Goal: Browse casually

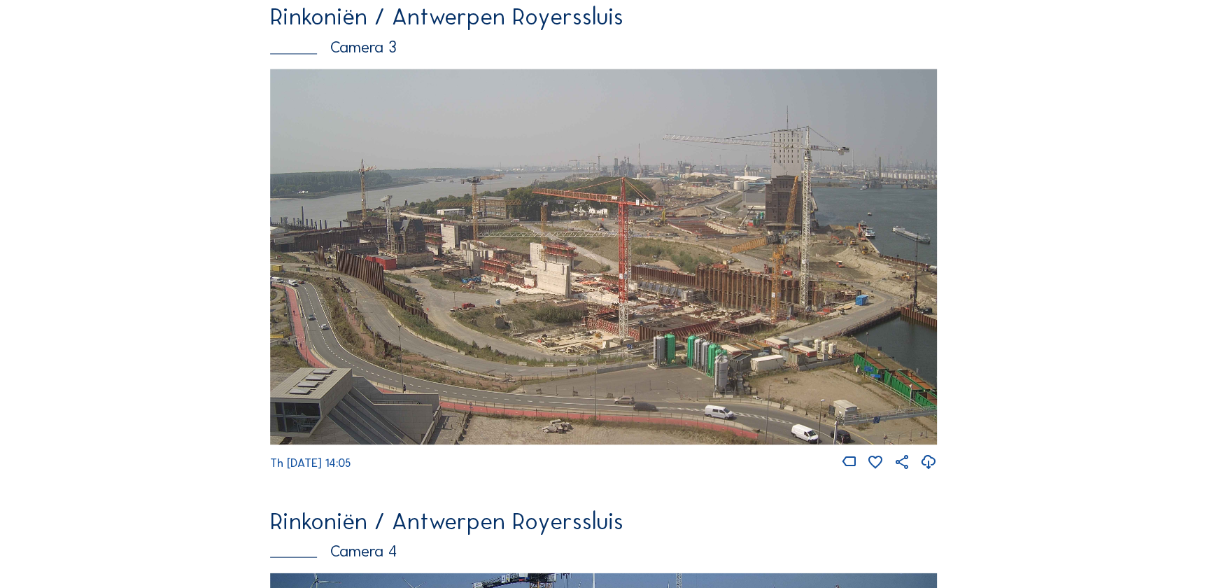
scroll to position [465, 0]
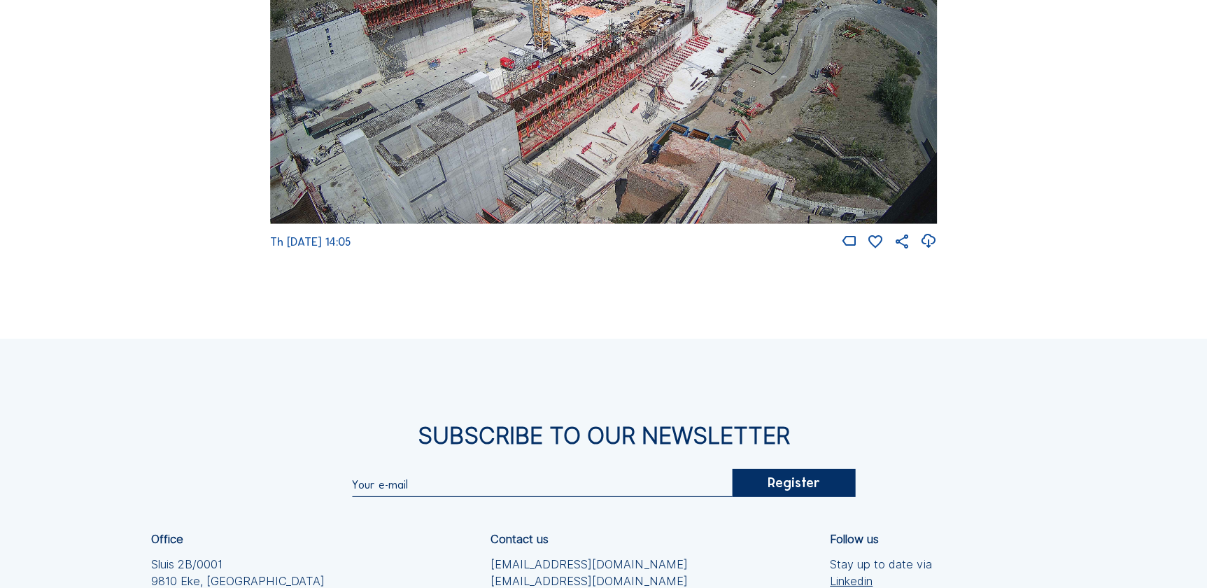
scroll to position [2098, 0]
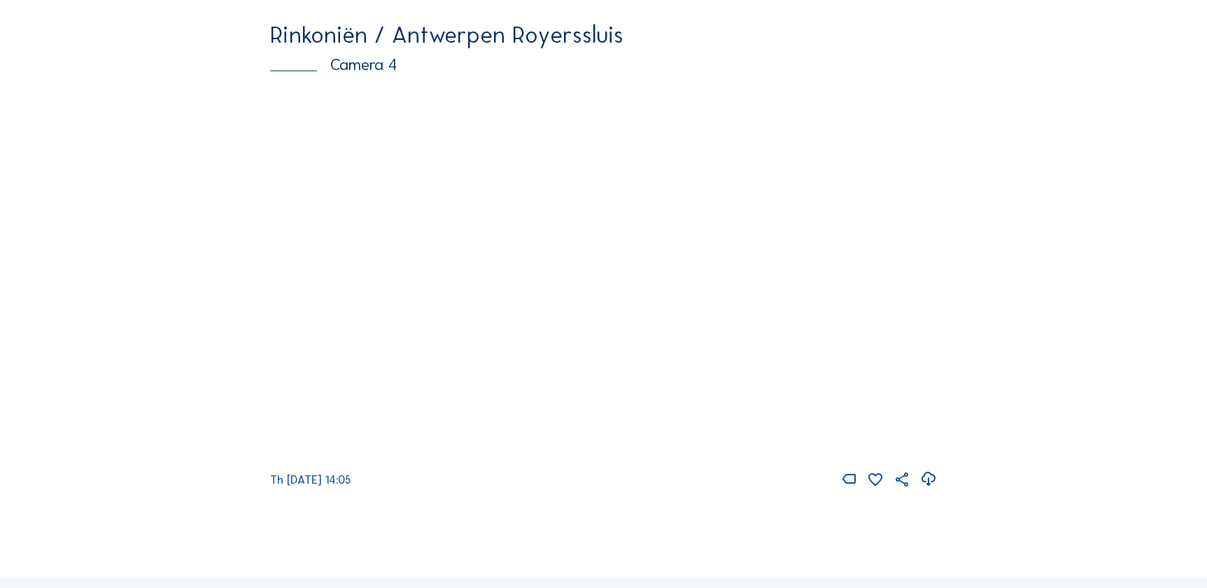
scroll to position [1632, 0]
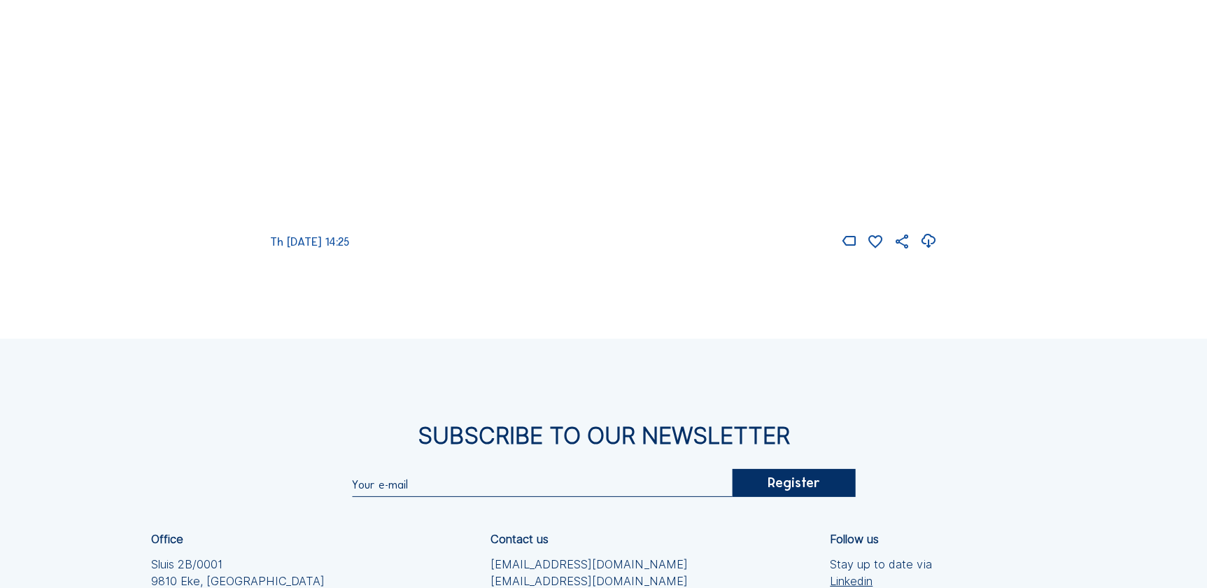
scroll to position [2098, 0]
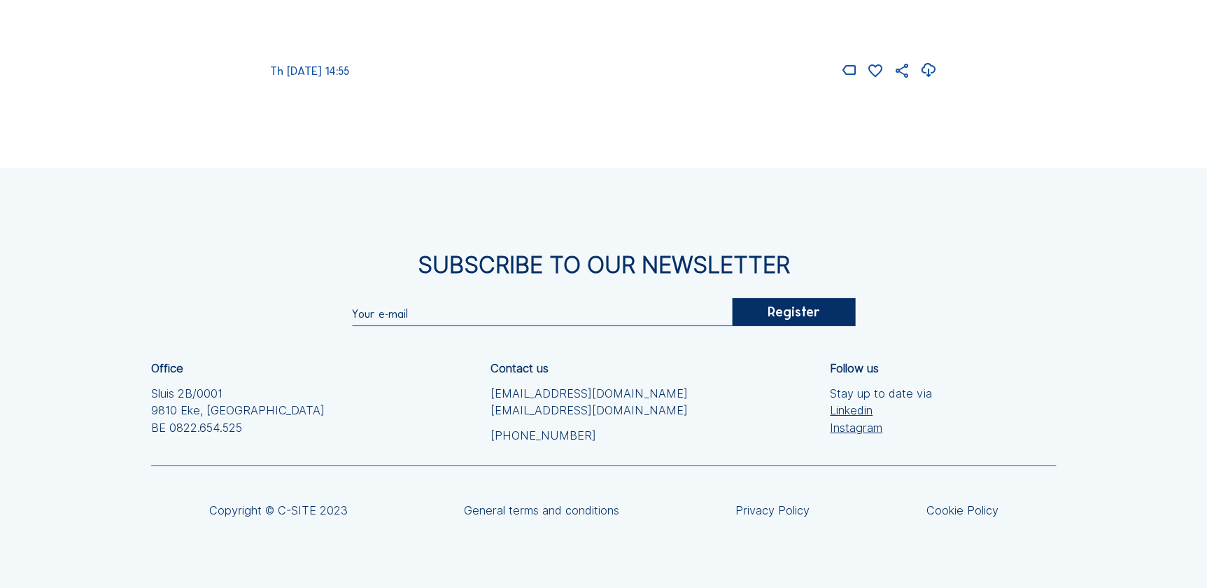
scroll to position [2098, 0]
